Goal: Information Seeking & Learning: Compare options

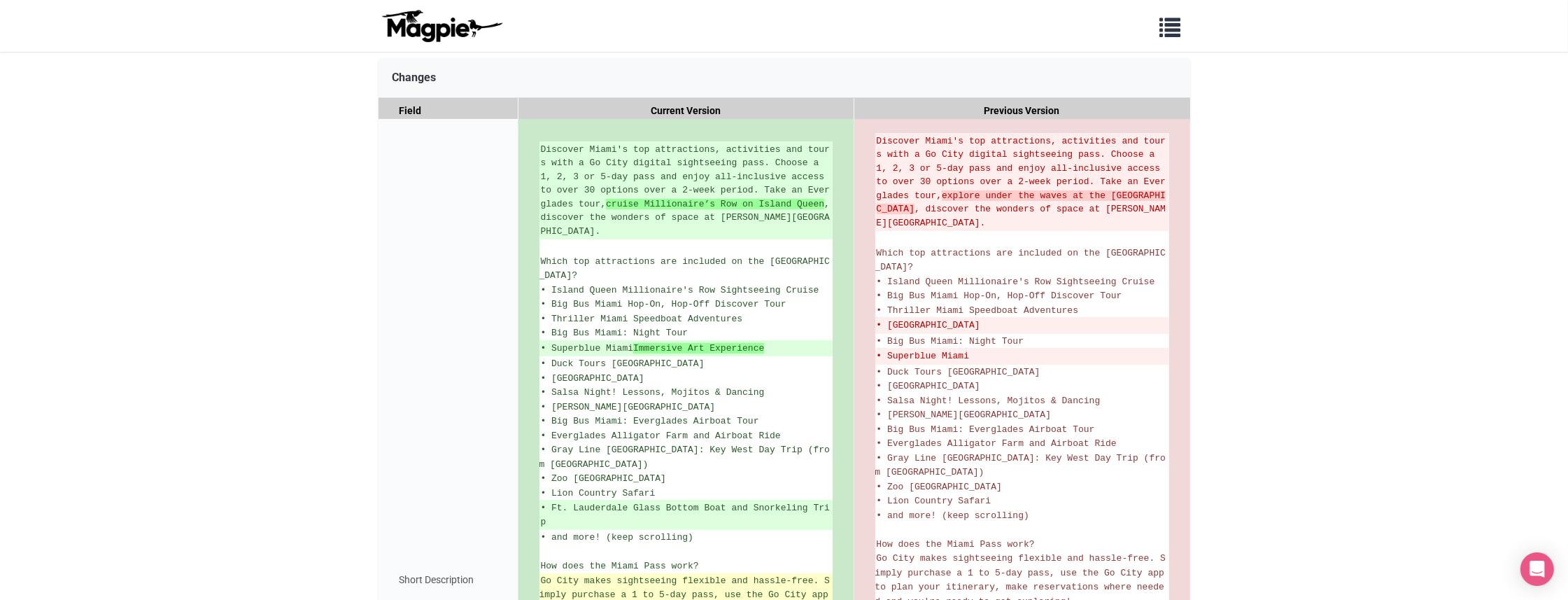
scroll to position [306, 0]
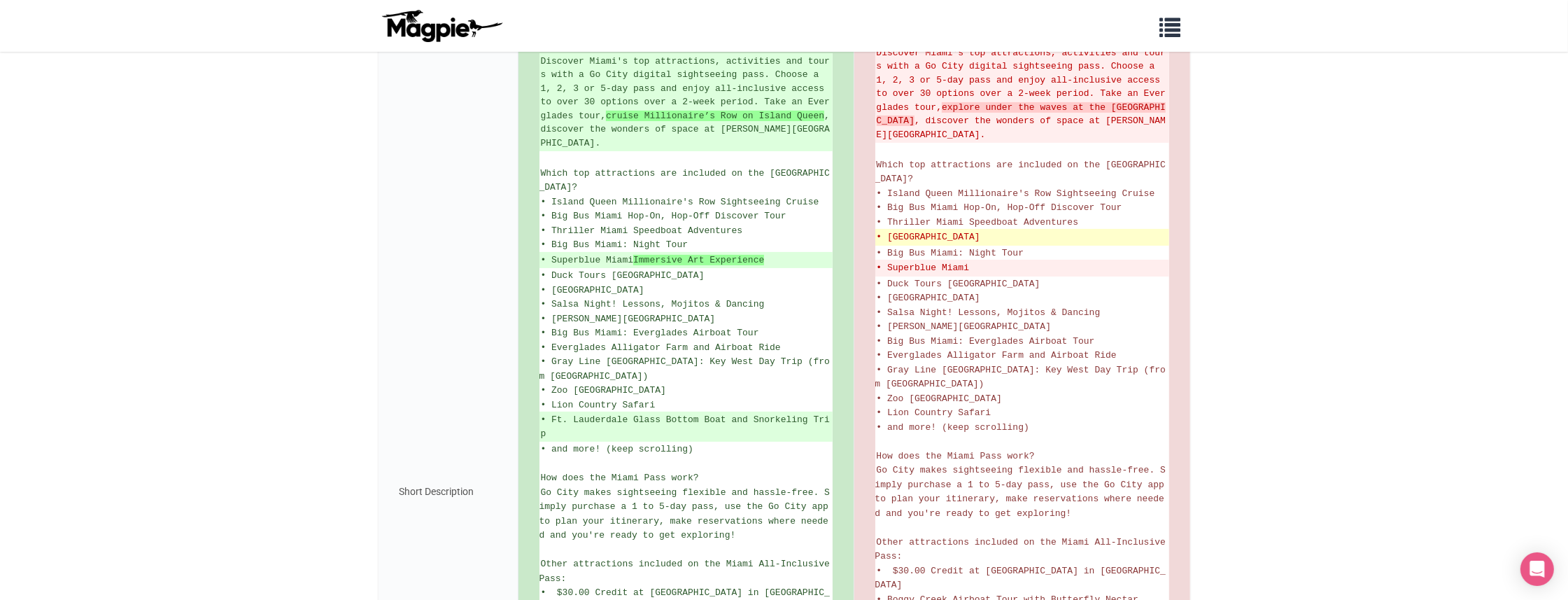
click at [902, 230] on del "• [GEOGRAPHIC_DATA]" at bounding box center [1022, 237] width 291 height 14
click at [906, 230] on del "• Miami Seaquarium" at bounding box center [1022, 237] width 291 height 14
click at [967, 230] on del "• Miami Seaquarium" at bounding box center [1022, 237] width 291 height 14
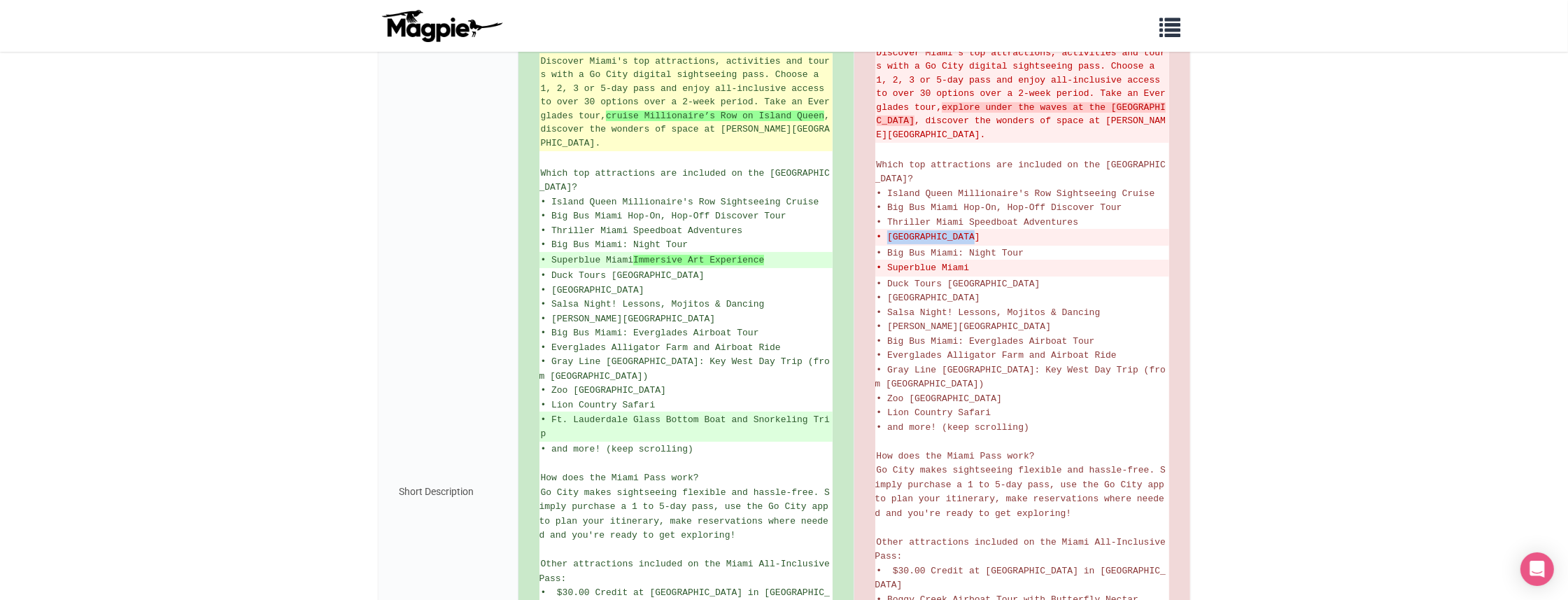
copy del "Miami Seaquarium"
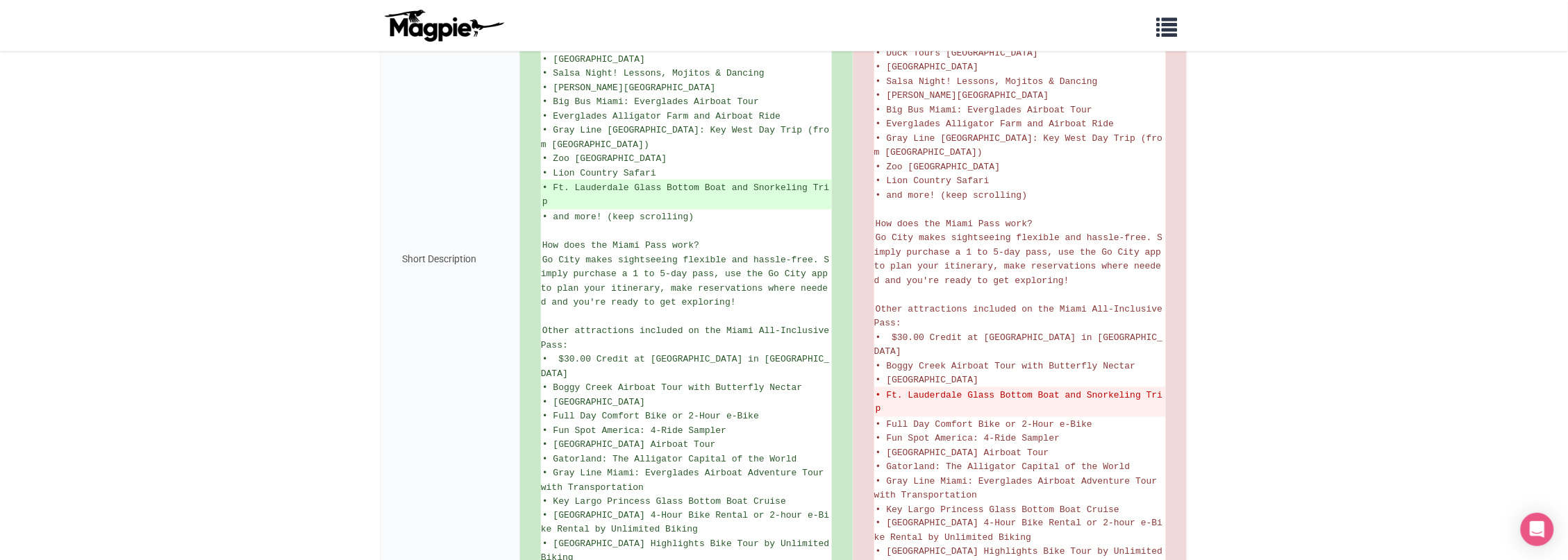
scroll to position [187, 0]
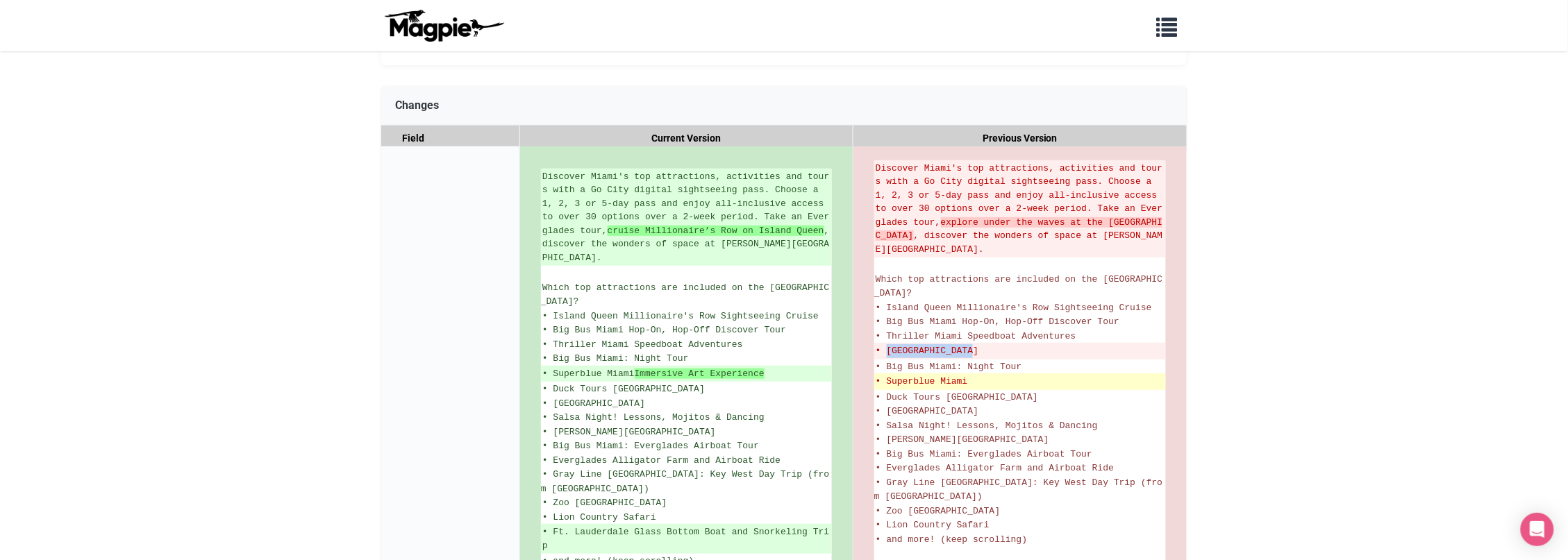
click at [921, 374] on del "• Superblue Miami" at bounding box center [1020, 381] width 289 height 14
copy del "Superblue"
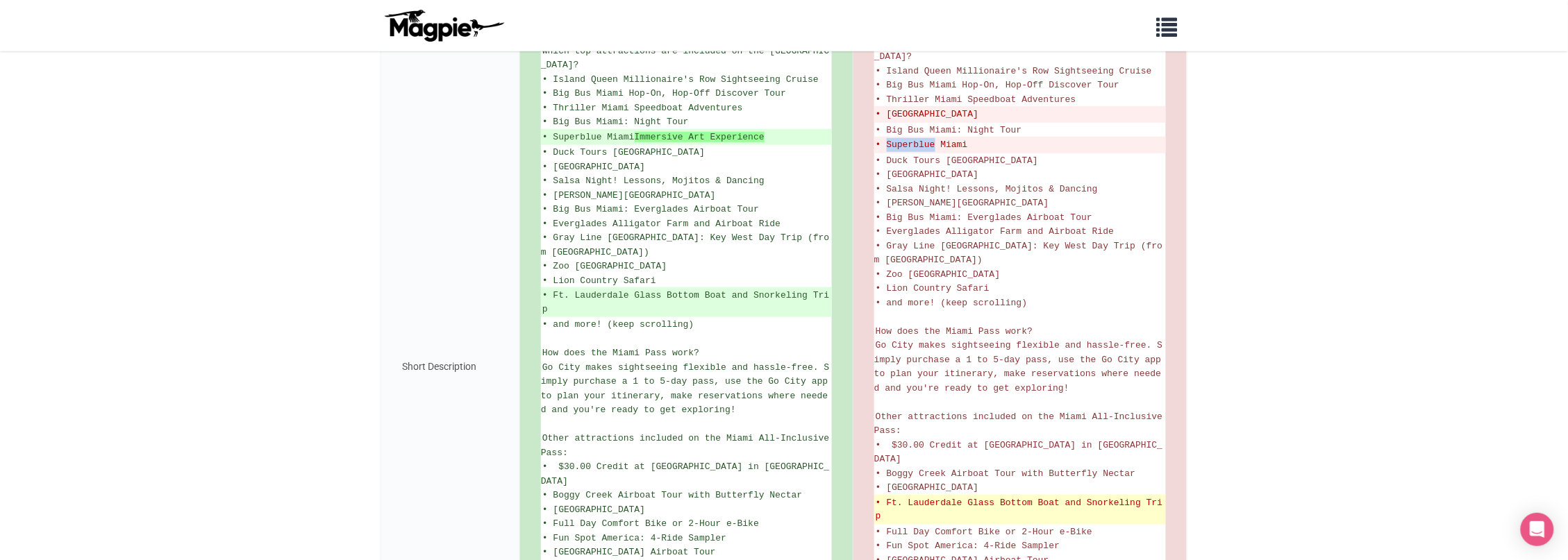
scroll to position [427, 0]
click at [924, 492] on del "• Ft. Lauderdale Glass Bottom Boat and Snorkeling Trip" at bounding box center [1020, 506] width 289 height 27
copy del "Lauderdale"
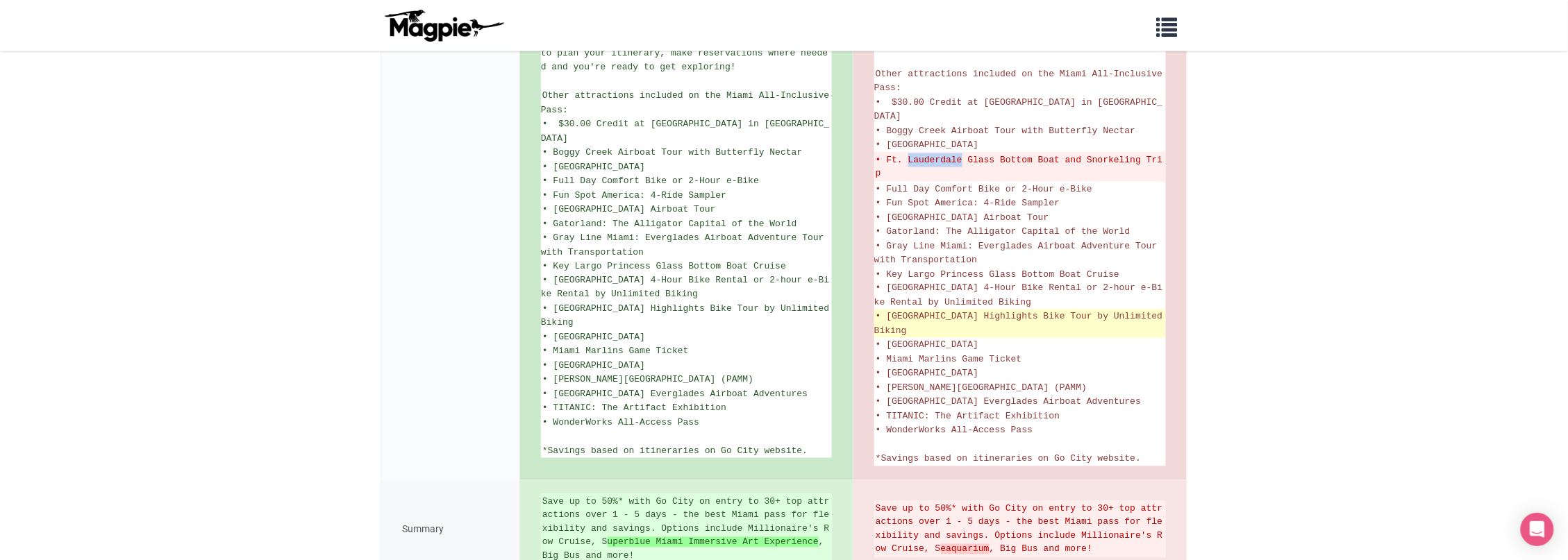
scroll to position [808, 0]
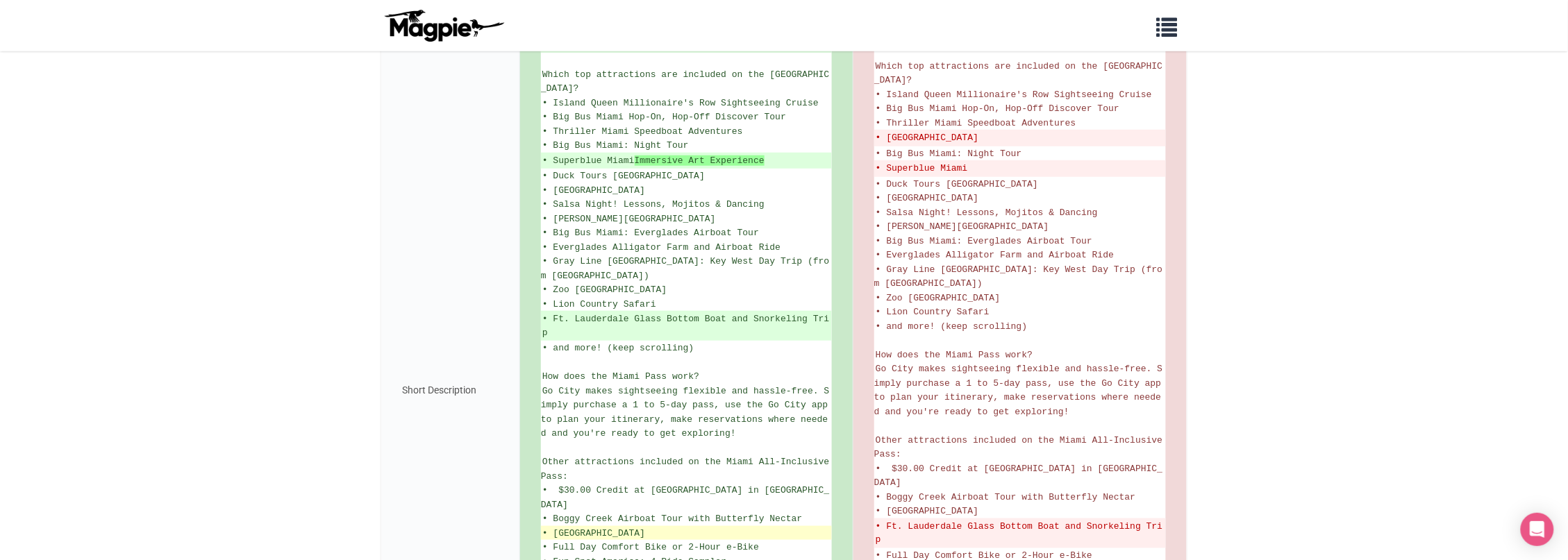
scroll to position [376, 0]
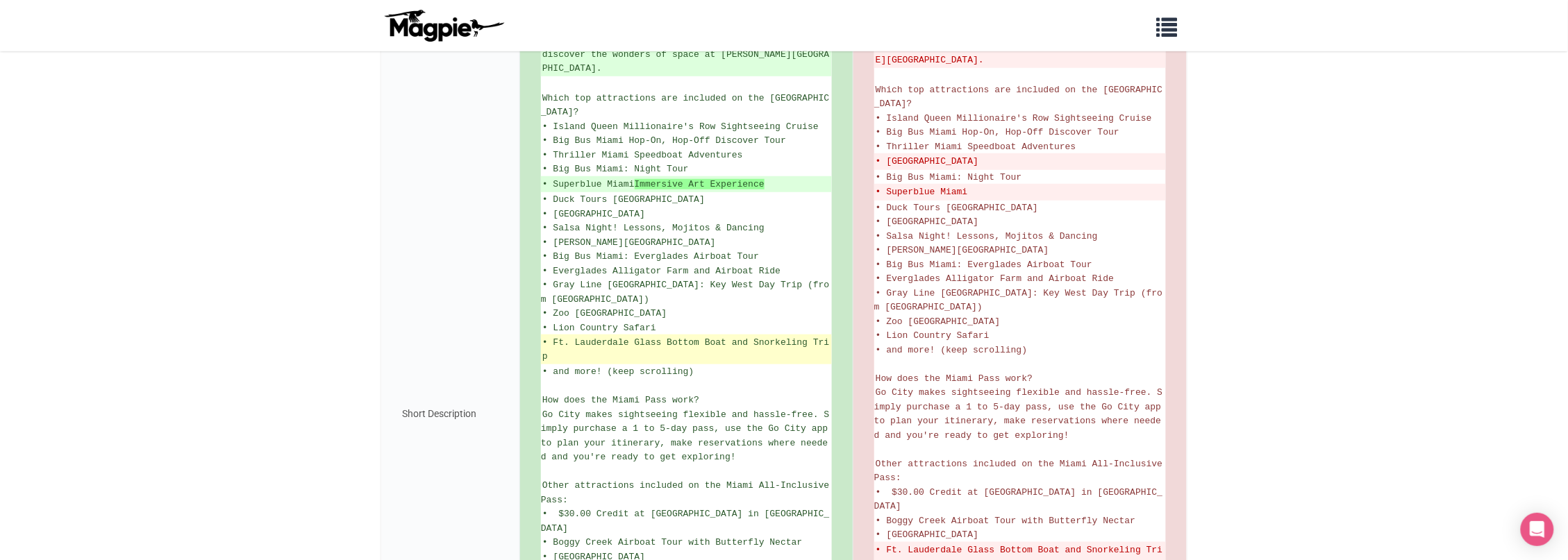
click at [634, 336] on ins "• Ft. Lauderdale Glass Bottom Boat and Snorkeling Trip" at bounding box center [686, 349] width 288 height 27
drag, startPoint x: 682, startPoint y: 310, endPoint x: 704, endPoint y: 310, distance: 22.0
click at [704, 336] on ins "• Ft. Lauderdale Glass Bottom Boat and Snorkeling Trip" at bounding box center [686, 349] width 288 height 27
copy ins "Glass Bottom Boat"
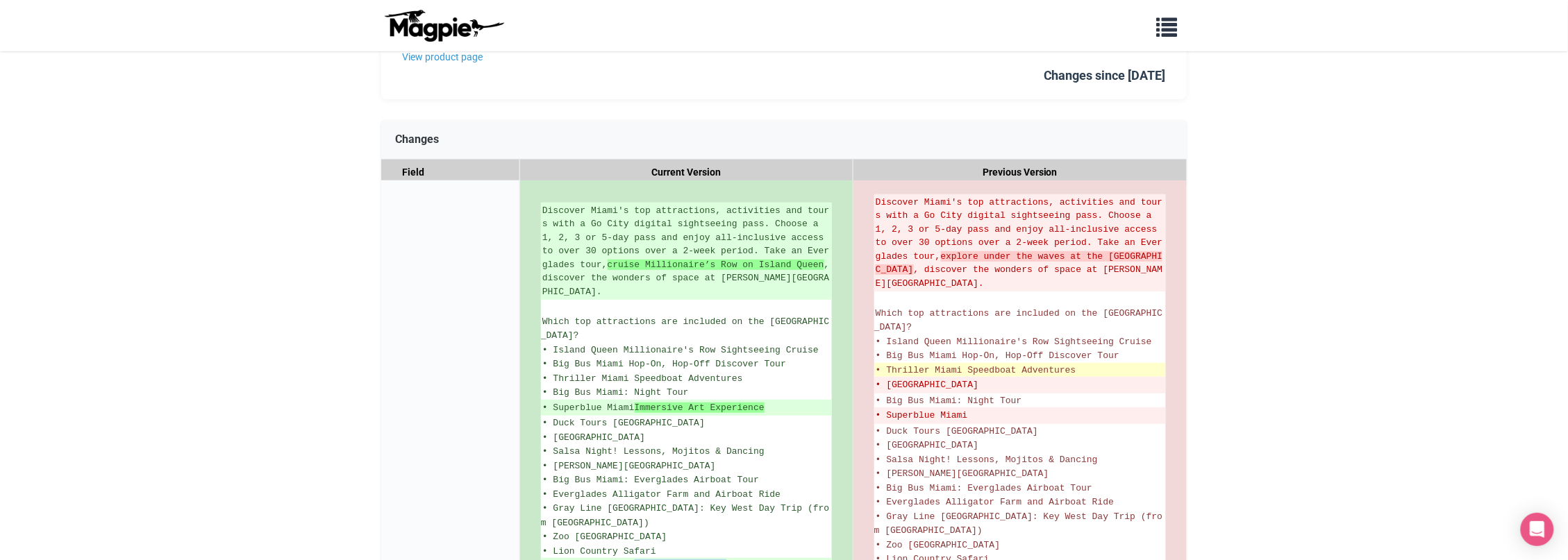
scroll to position [157, 0]
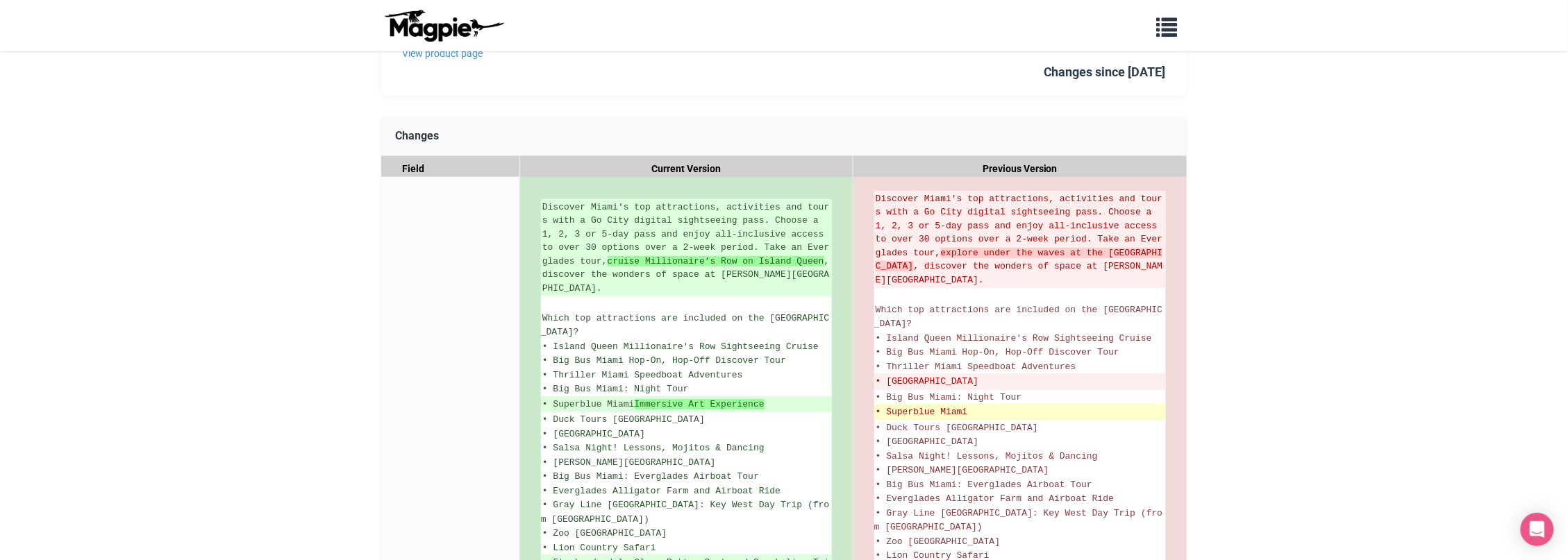
click at [922, 405] on del "• Superblue Miami" at bounding box center [1020, 412] width 289 height 14
copy del "Superblue"
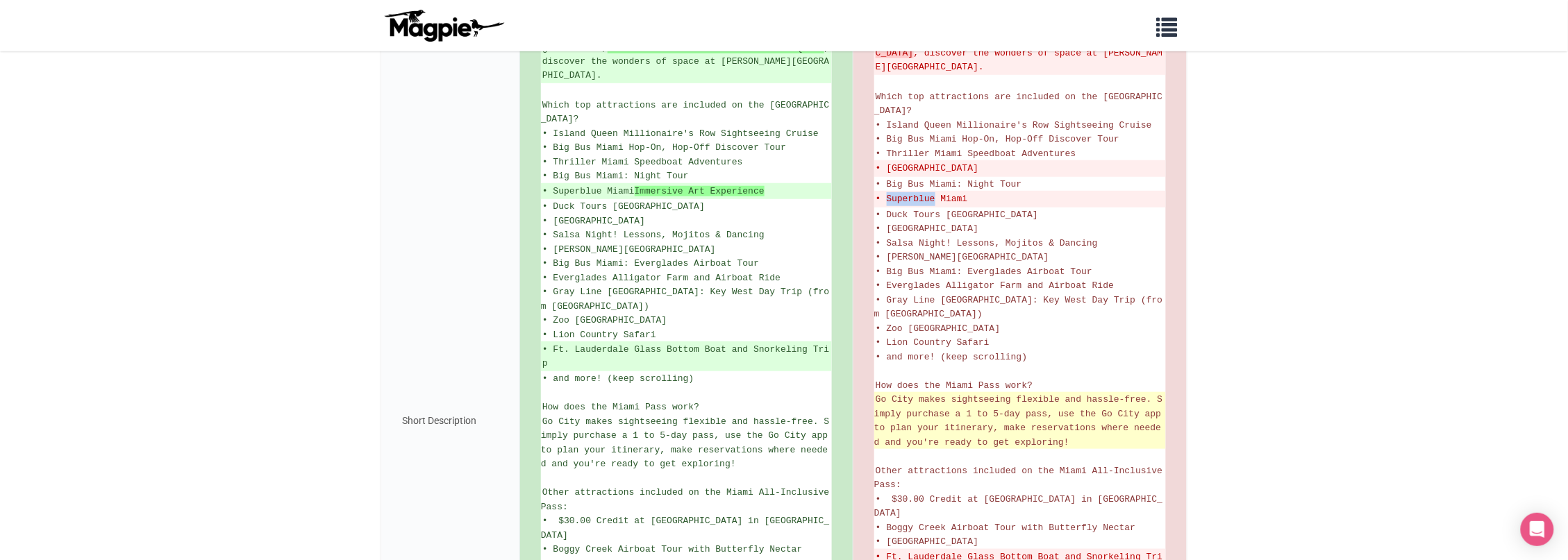
scroll to position [378, 0]
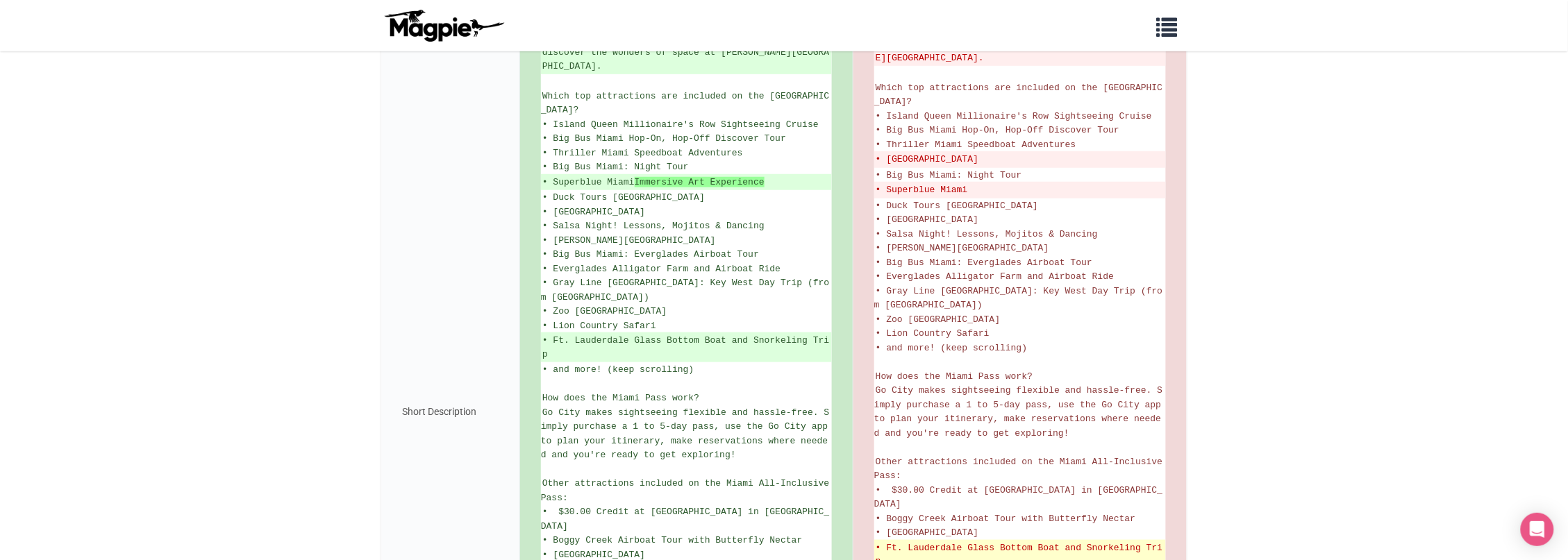
click at [943, 541] on del "• Ft. Lauderdale Glass Bottom Boat and Snorkeling Trip" at bounding box center [1020, 554] width 289 height 27
copy del "Lauderdale"
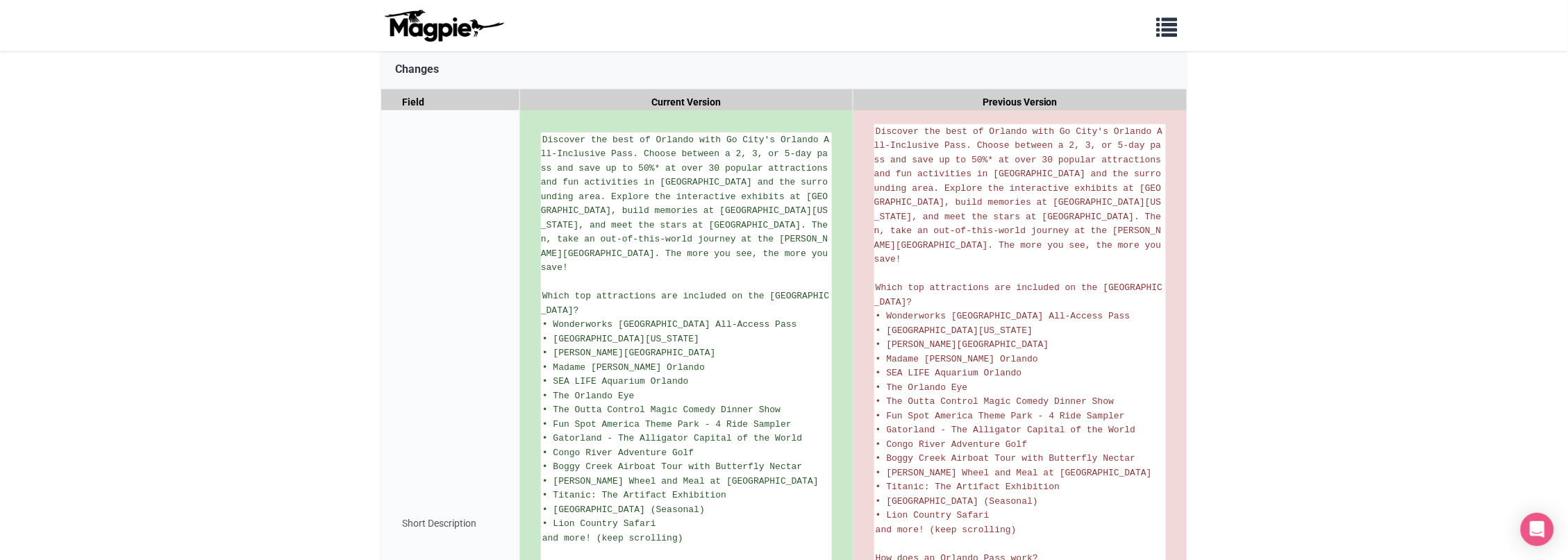
scroll to position [220, 0]
click at [1359, 237] on body "Problems we solve Products Content Management and Distribution Magpie for Resel…" at bounding box center [784, 395] width 1568 height 1232
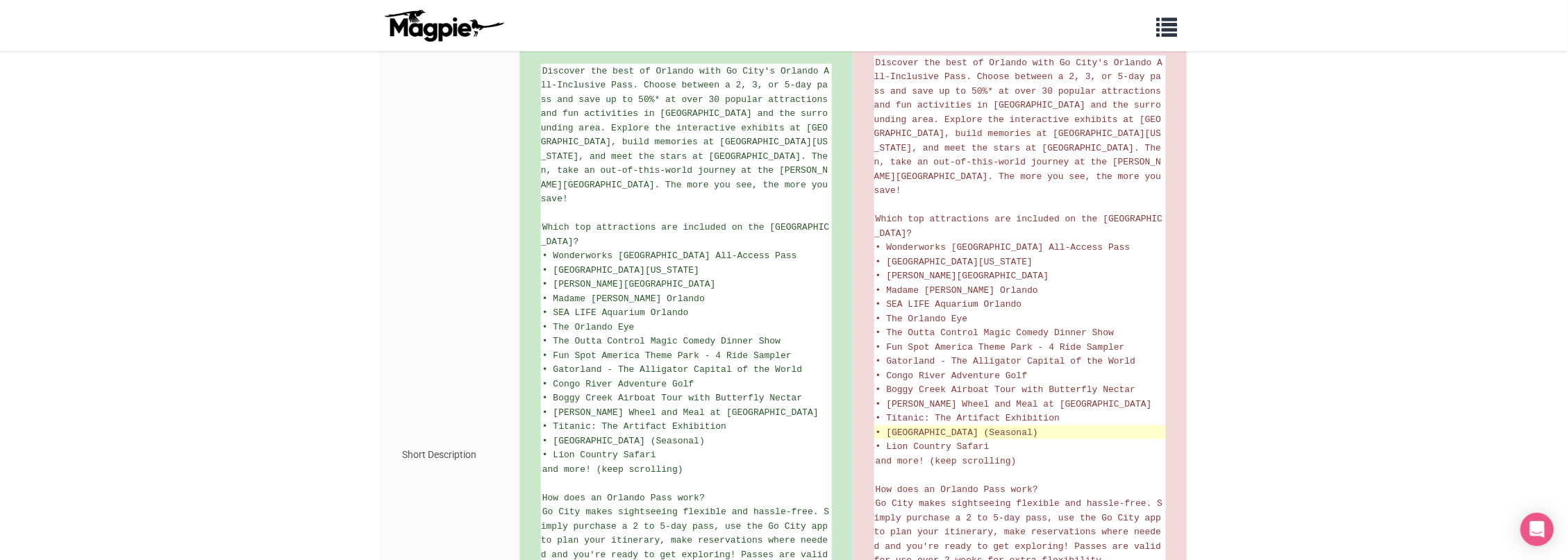
scroll to position [319, 0]
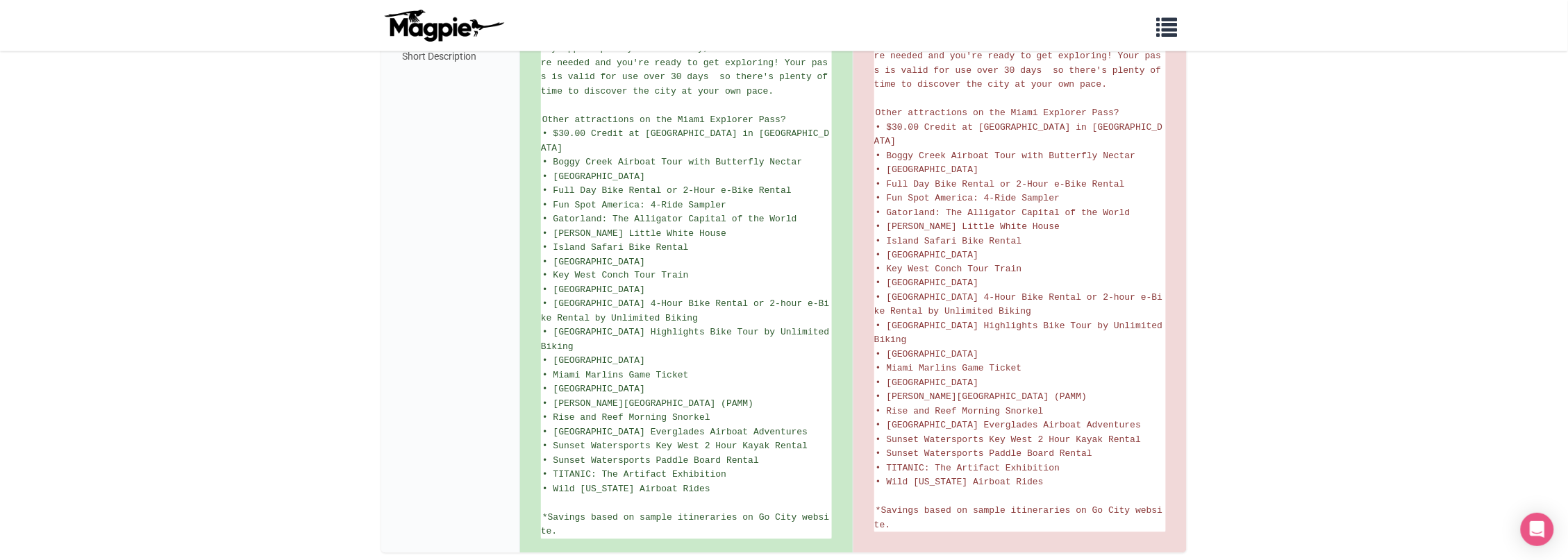
scroll to position [775, 0]
